Goal: Navigation & Orientation: Find specific page/section

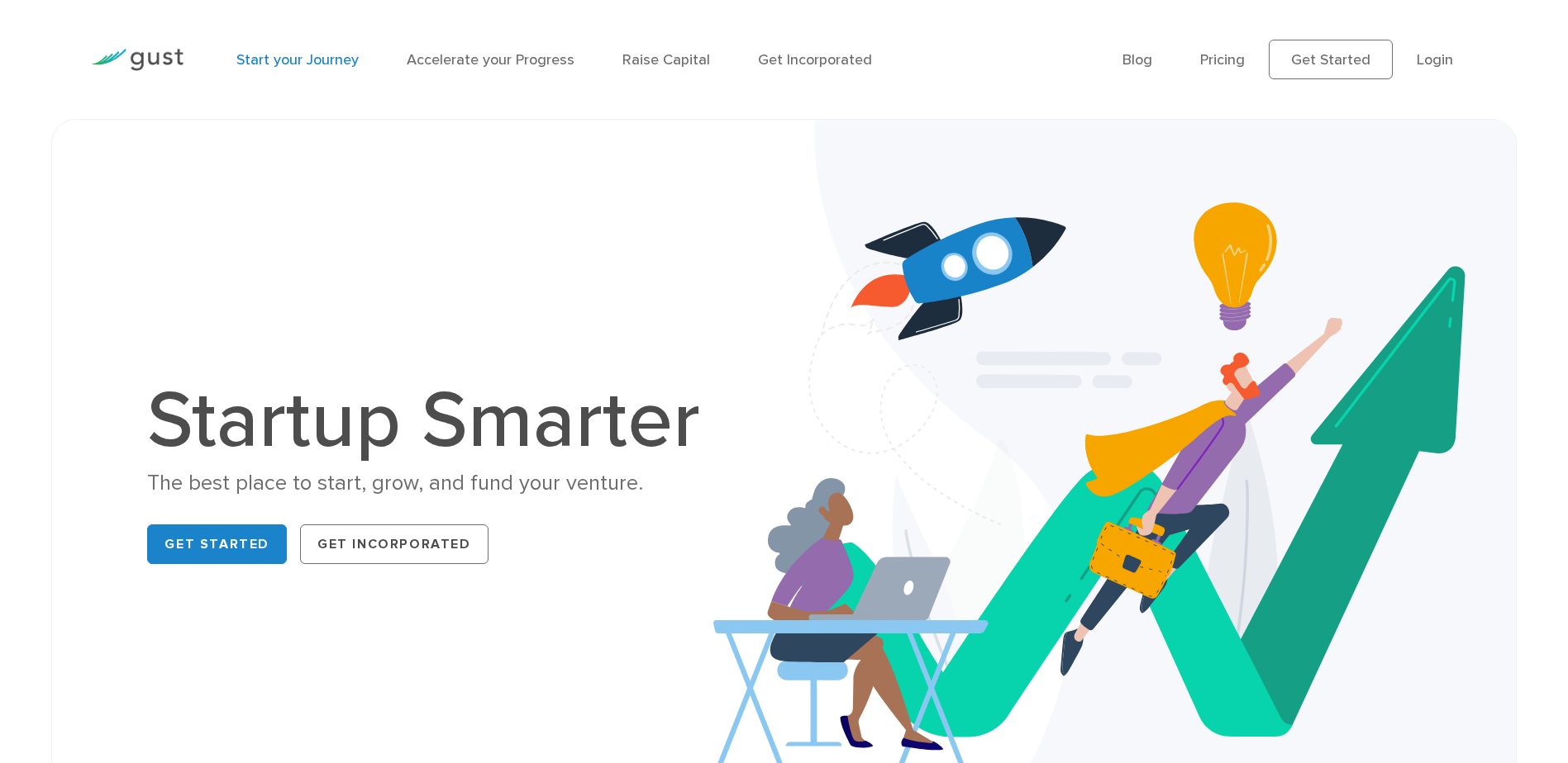
click at [326, 53] on link "Start your Journey" at bounding box center [298, 59] width 122 height 18
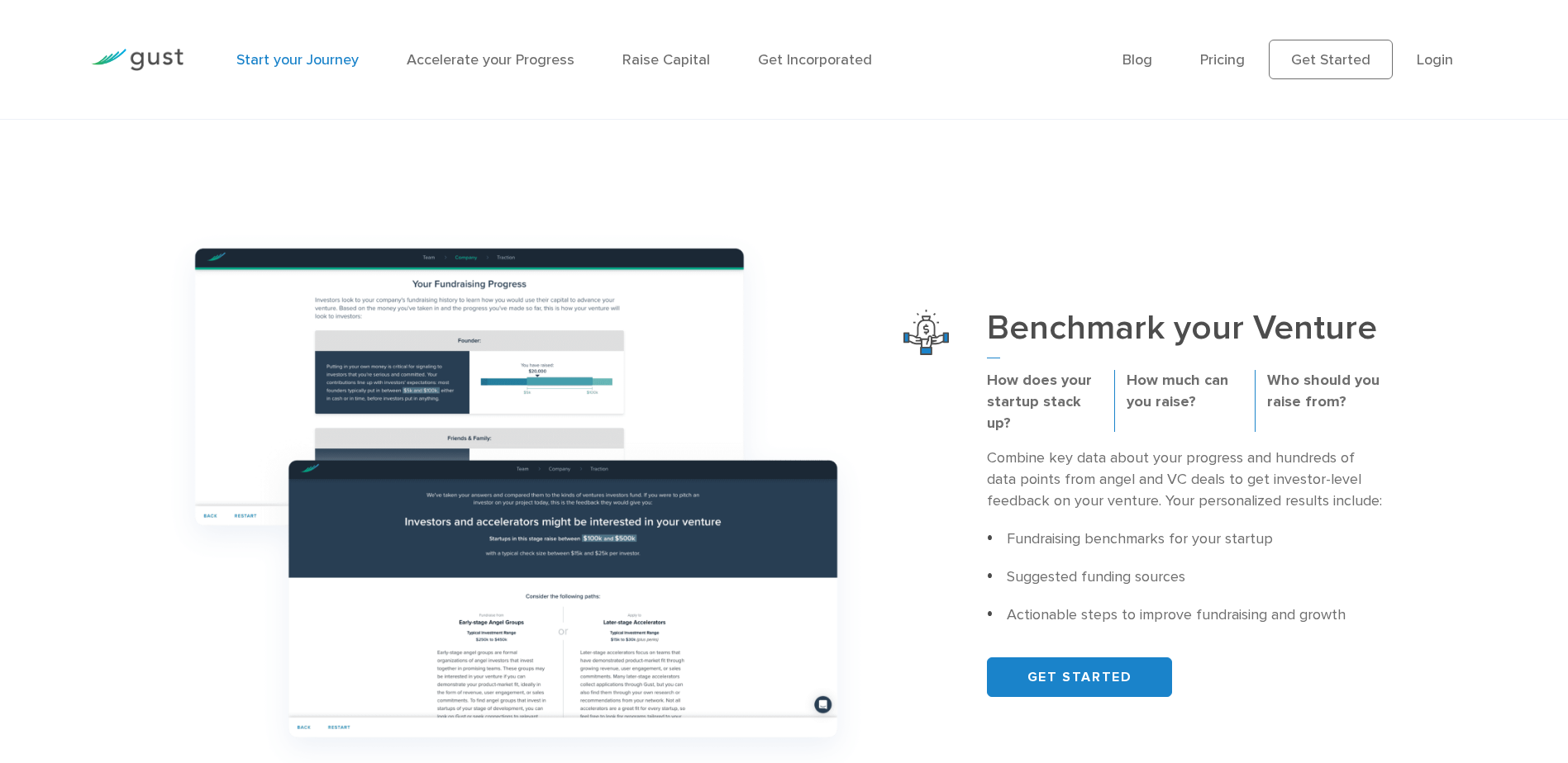
scroll to position [496, 0]
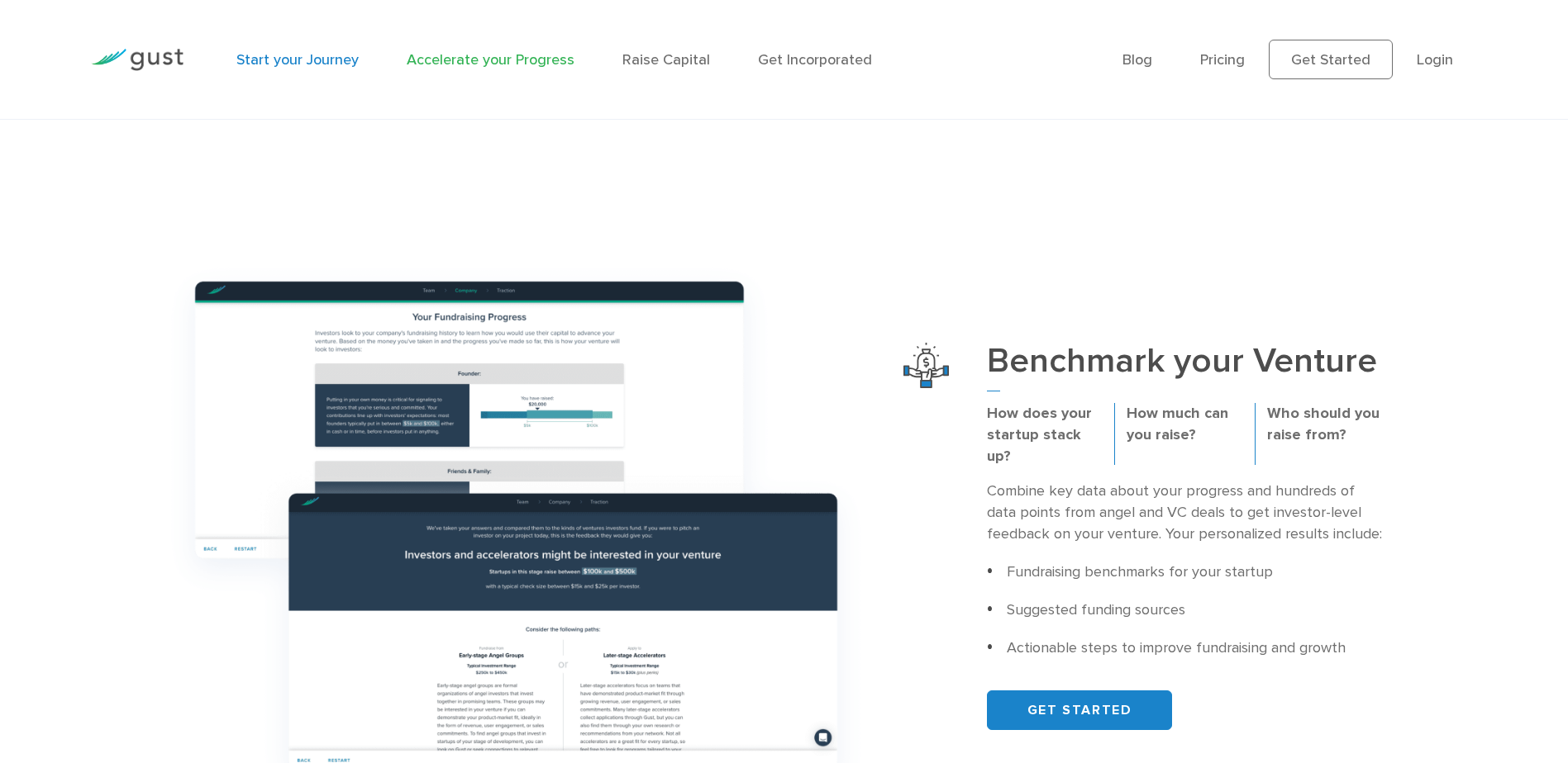
click at [533, 59] on link "Accelerate your Progress" at bounding box center [490, 59] width 168 height 18
